Goal: Information Seeking & Learning: Learn about a topic

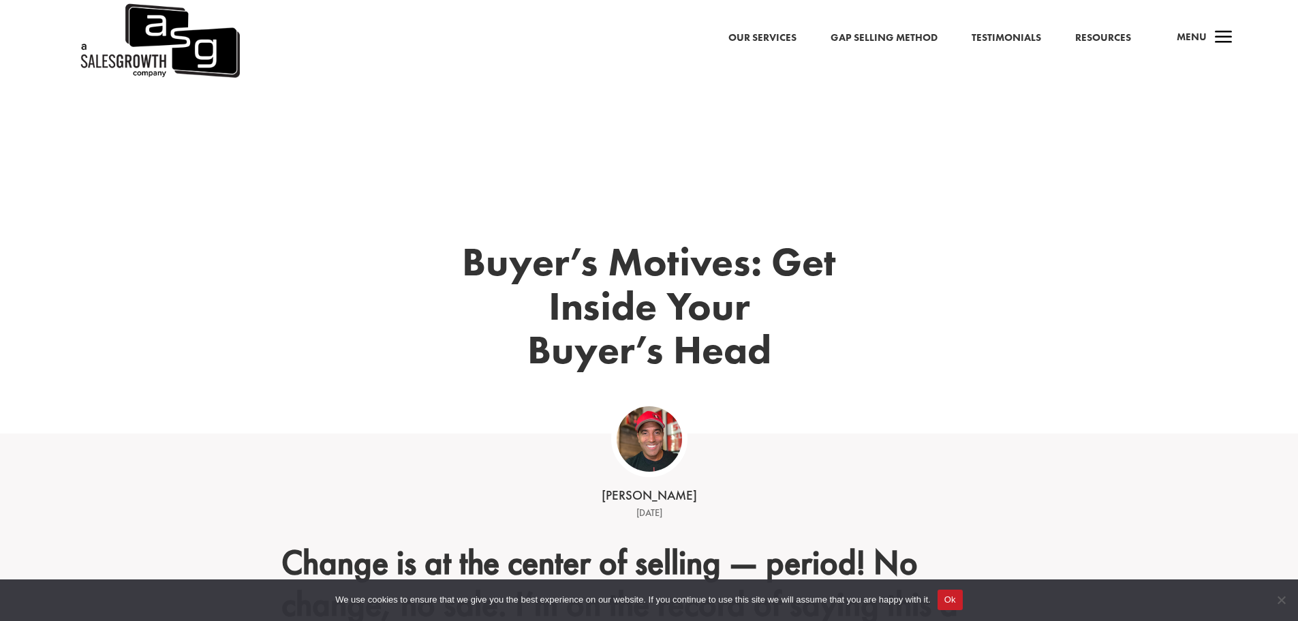
click at [877, 38] on link "Gap Selling Method" at bounding box center [884, 38] width 107 height 18
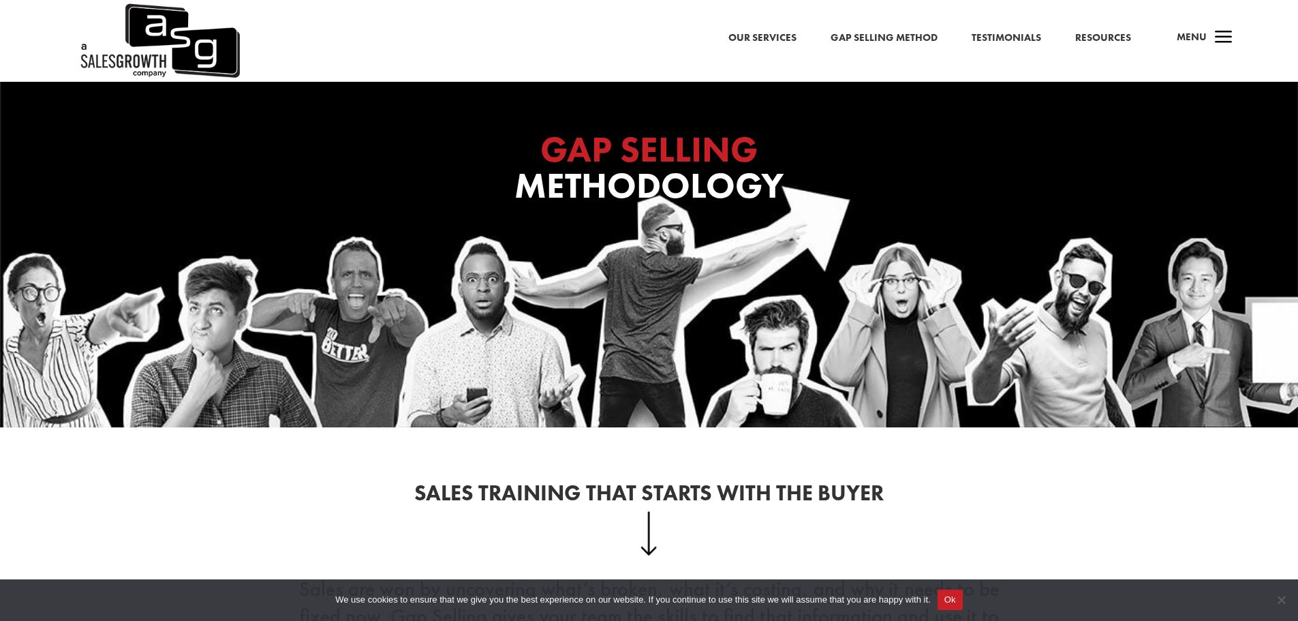
click at [1091, 61] on div "Our Services Gap Selling Method Testimonials Resources a Menu" at bounding box center [649, 41] width 1298 height 82
